Goal: Task Accomplishment & Management: Complete application form

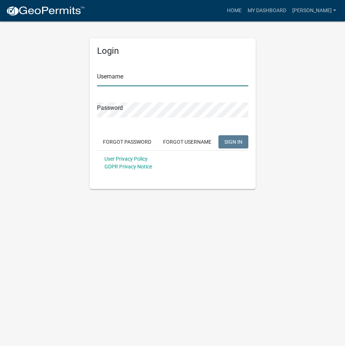
type input "[PERSON_NAME]"
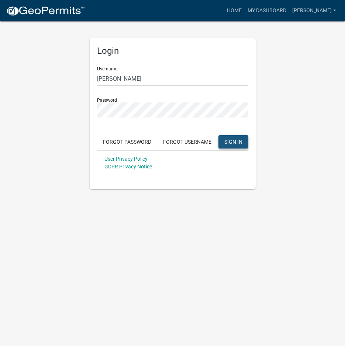
click at [229, 139] on span "SIGN IN" at bounding box center [233, 142] width 18 height 6
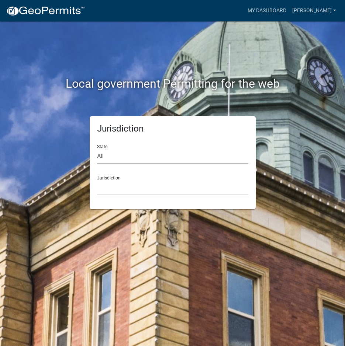
click at [125, 156] on select "All [US_STATE] [US_STATE] [US_STATE] [US_STATE] [US_STATE] [US_STATE] [US_STATE…" at bounding box center [172, 156] width 151 height 15
select select "[US_STATE]"
click at [97, 149] on select "All [US_STATE] [US_STATE] [US_STATE] [US_STATE] [US_STATE] [US_STATE] [US_STATE…" at bounding box center [172, 156] width 151 height 15
click at [118, 190] on select "City of [GEOGRAPHIC_DATA], [US_STATE] City of [GEOGRAPHIC_DATA], [US_STATE] Cit…" at bounding box center [172, 187] width 151 height 15
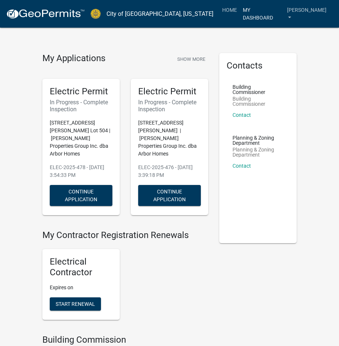
click at [258, 6] on link "My Dashboard" at bounding box center [262, 14] width 44 height 22
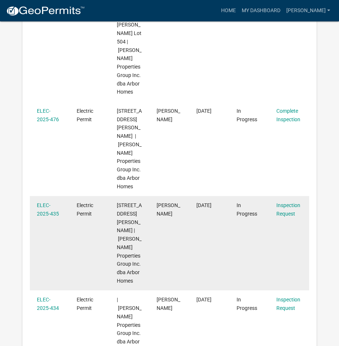
scroll to position [171, 0]
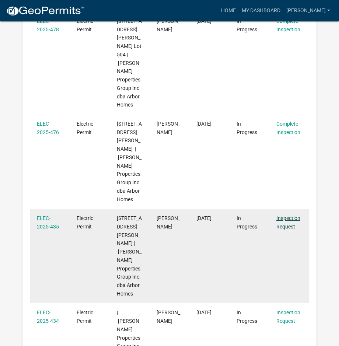
click at [289, 215] on link "Inspection Request" at bounding box center [289, 222] width 24 height 14
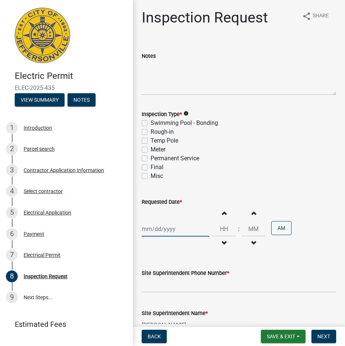
click at [188, 228] on div at bounding box center [175, 229] width 67 height 15
select select "9"
select select "2025"
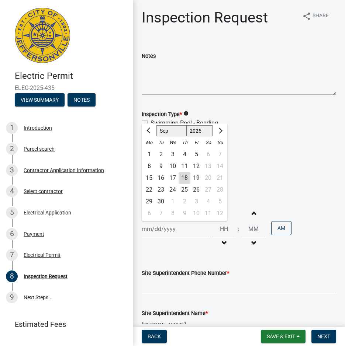
click at [195, 177] on div "19" at bounding box center [196, 178] width 12 height 12
type input "[DATE]"
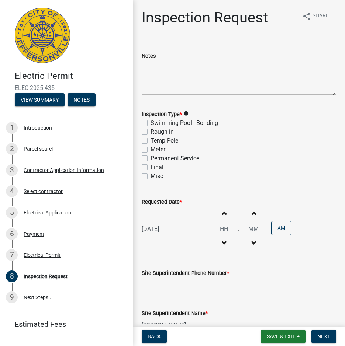
click at [222, 213] on span "button" at bounding box center [224, 213] width 4 height 6
type input "01"
type input "00"
click at [222, 213] on span "button" at bounding box center [224, 213] width 4 height 6
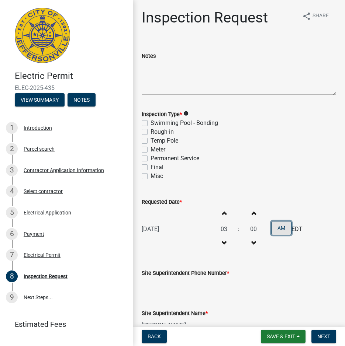
click at [278, 228] on button "AM" at bounding box center [281, 228] width 20 height 14
click at [222, 243] on span "button" at bounding box center [224, 243] width 4 height 6
type input "01"
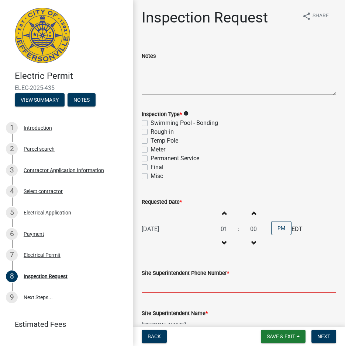
click at [251, 286] on input "Site Superintendent Phone Number *" at bounding box center [239, 285] width 194 height 15
type input "[PHONE_NUMBER]"
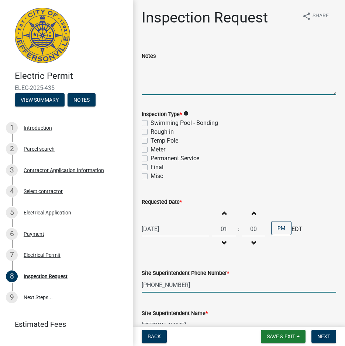
type input "[EMAIL_ADDRESS][PERSON_NAME][DOMAIN_NAME]"
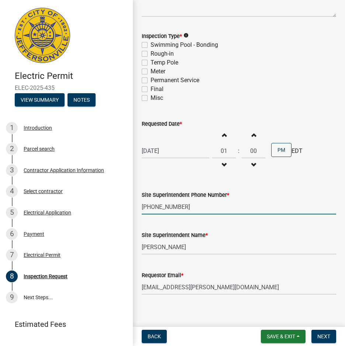
scroll to position [84, 0]
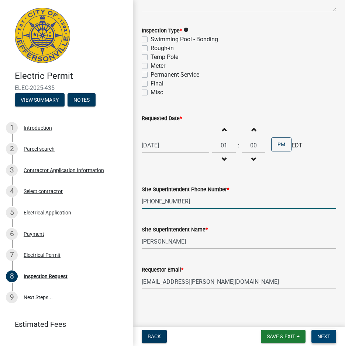
click at [323, 335] on span "Next" at bounding box center [323, 337] width 13 height 6
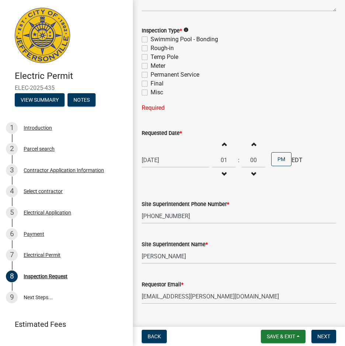
click at [150, 50] on label "Rough-in" at bounding box center [161, 48] width 23 height 9
click at [150, 49] on input "Rough-in" at bounding box center [152, 46] width 5 height 5
checkbox input "true"
checkbox input "false"
checkbox input "true"
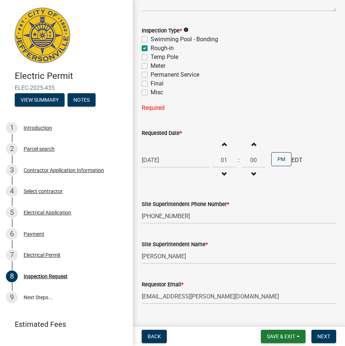
checkbox input "false"
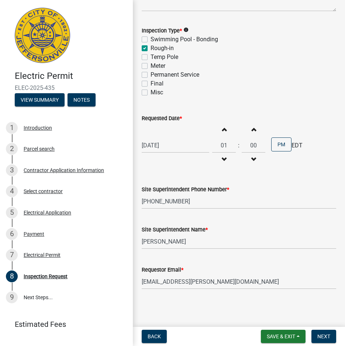
click at [150, 76] on label "Permanent Service" at bounding box center [174, 74] width 49 height 9
click at [150, 75] on input "Permanent Service" at bounding box center [152, 72] width 5 height 5
checkbox input "true"
checkbox input "false"
checkbox input "true"
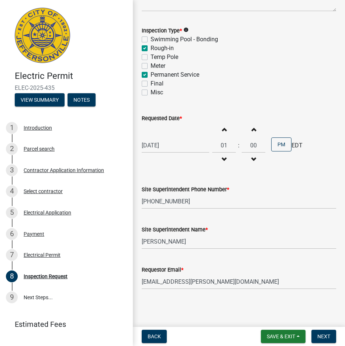
checkbox input "false"
checkbox input "true"
checkbox input "false"
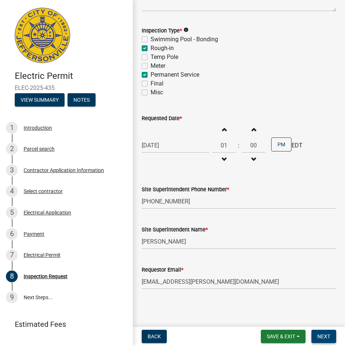
click at [328, 337] on span "Next" at bounding box center [323, 337] width 13 height 6
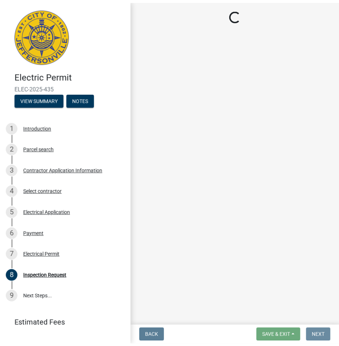
scroll to position [0, 0]
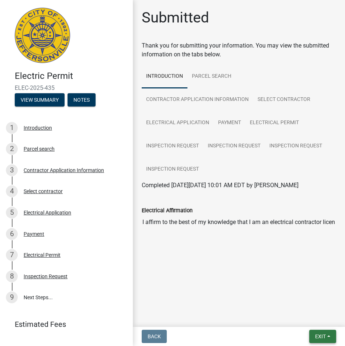
click at [328, 337] on button "Exit" at bounding box center [322, 336] width 27 height 13
click at [304, 317] on button "Save & Exit" at bounding box center [306, 318] width 59 height 18
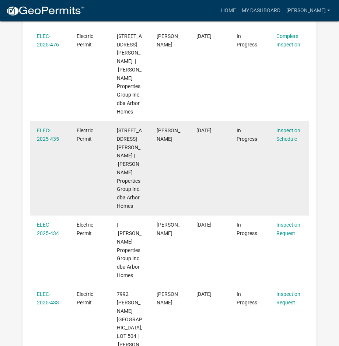
scroll to position [282, 0]
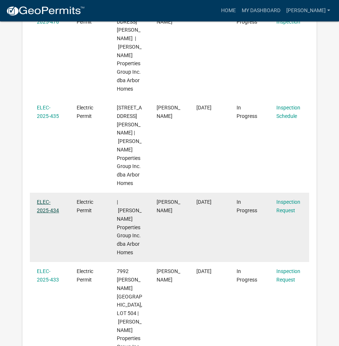
click at [48, 199] on link "ELEC-2025-434" at bounding box center [48, 206] width 22 height 14
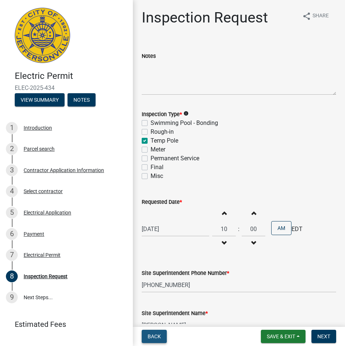
click at [163, 337] on button "Back" at bounding box center [154, 336] width 25 height 13
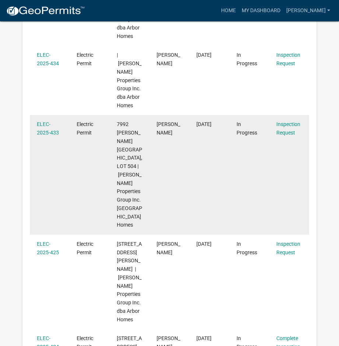
scroll to position [430, 0]
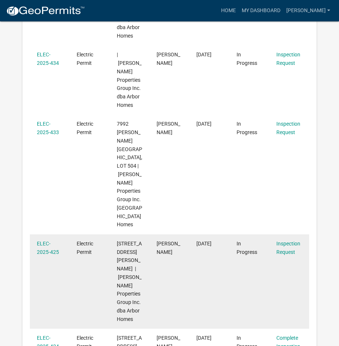
click at [281, 234] on datatable-body-cell "Inspection Request" at bounding box center [290, 281] width 40 height 94
click at [158, 234] on datatable-body-cell "[PERSON_NAME]" at bounding box center [170, 281] width 40 height 94
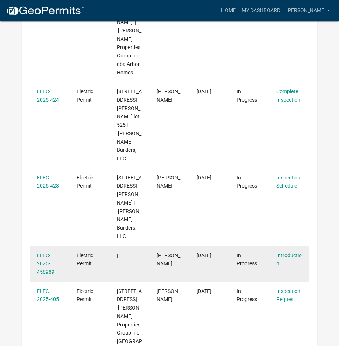
scroll to position [688, 0]
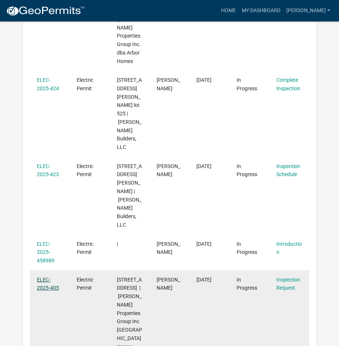
click at [53, 277] on link "ELEC-2025-405" at bounding box center [48, 284] width 22 height 14
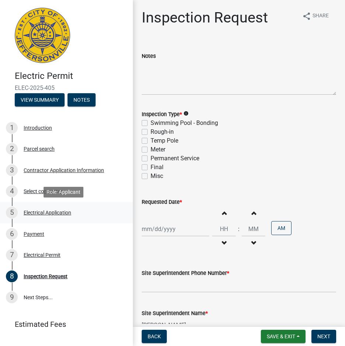
click at [43, 214] on div "Electrical Application" at bounding box center [48, 212] width 48 height 5
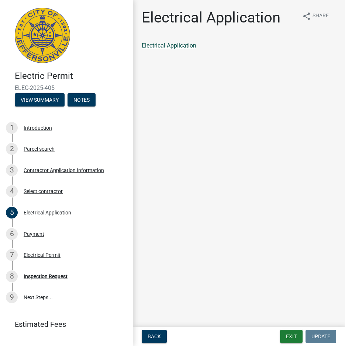
click at [176, 46] on link "Electrical Application" at bounding box center [169, 45] width 55 height 7
click at [76, 98] on button "Notes" at bounding box center [81, 99] width 28 height 13
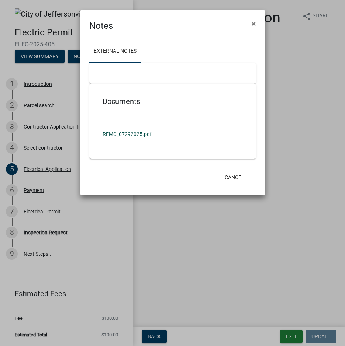
click at [111, 133] on link "REMC_07292025.pdf" at bounding box center [173, 134] width 152 height 17
click at [254, 23] on span "×" at bounding box center [253, 23] width 5 height 10
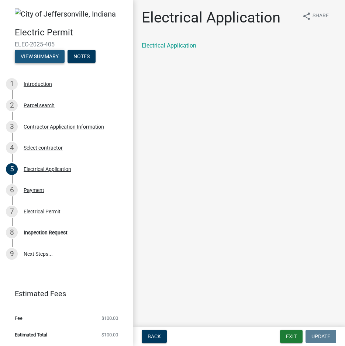
click at [46, 55] on button "View Summary" at bounding box center [40, 56] width 50 height 13
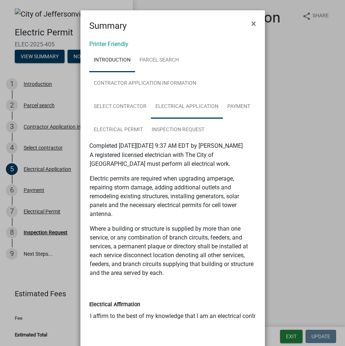
click at [159, 105] on link "Electrical Application" at bounding box center [187, 107] width 72 height 24
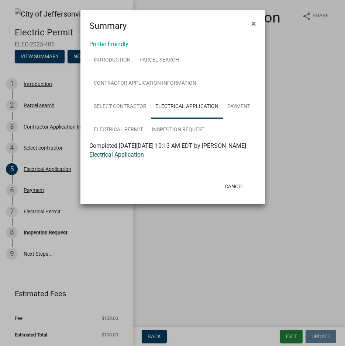
click at [138, 158] on link "Electrical Application" at bounding box center [116, 154] width 55 height 7
click at [241, 108] on link "Payment" at bounding box center [239, 107] width 32 height 24
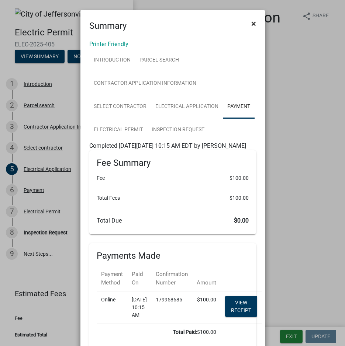
click at [251, 24] on span "×" at bounding box center [253, 23] width 5 height 10
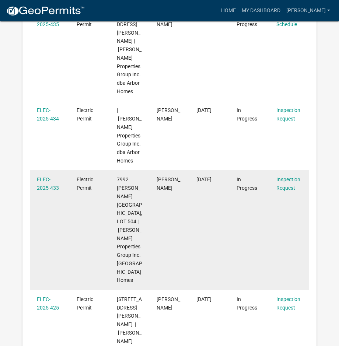
scroll to position [393, 0]
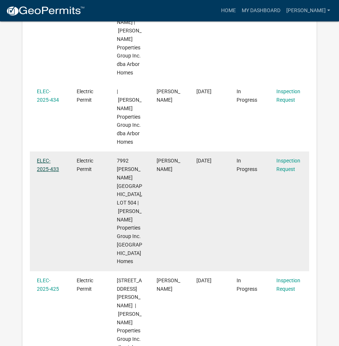
click at [53, 158] on link "ELEC-2025-433" at bounding box center [48, 165] width 22 height 14
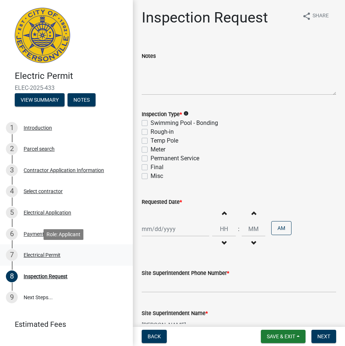
click at [34, 255] on div "Electrical Permit" at bounding box center [42, 255] width 37 height 5
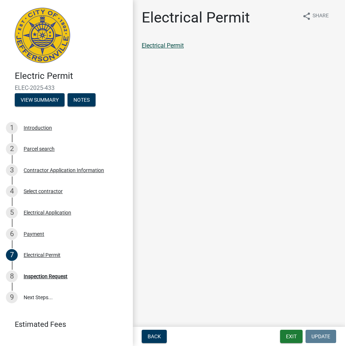
click at [175, 44] on link "Electrical Permit" at bounding box center [163, 45] width 42 height 7
